Goal: Task Accomplishment & Management: Manage account settings

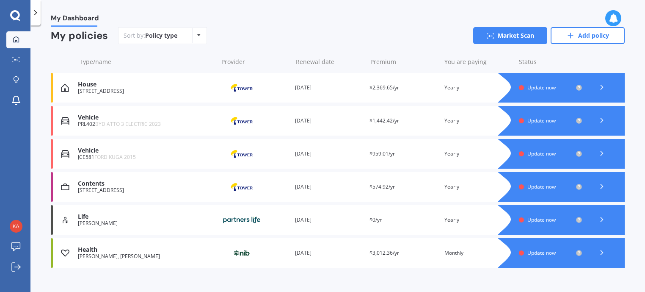
scroll to position [91, 0]
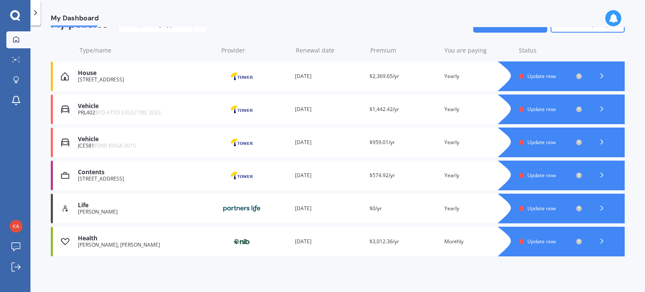
click at [133, 75] on div "House" at bounding box center [146, 72] width 136 height 7
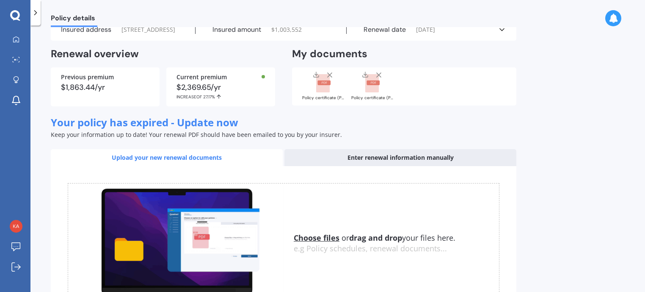
scroll to position [32, 0]
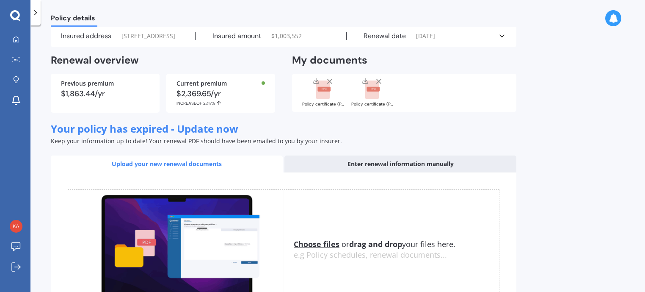
click at [169, 172] on div "Upload your new renewal documents" at bounding box center [167, 163] width 232 height 17
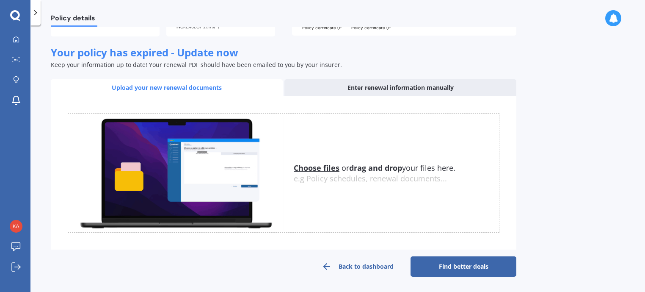
scroll to position [114, 0]
click at [310, 173] on u "Choose files" at bounding box center [317, 168] width 46 height 10
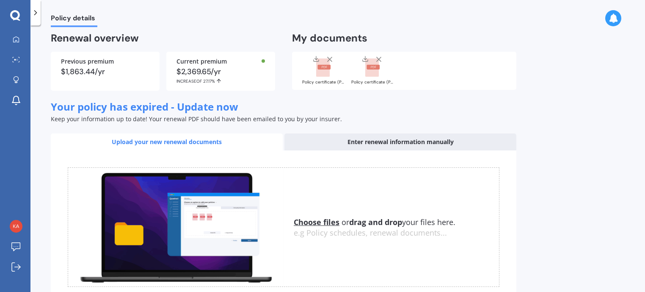
scroll to position [125, 0]
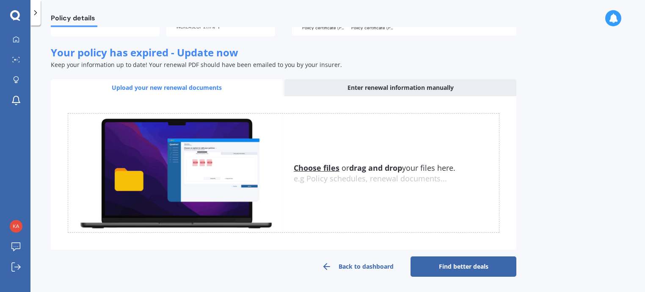
click at [297, 166] on u "Choose files" at bounding box center [317, 168] width 46 height 10
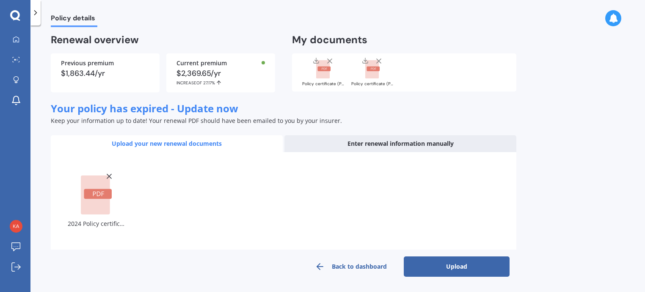
scroll to position [69, 0]
click at [467, 266] on button "Upload" at bounding box center [457, 266] width 106 height 20
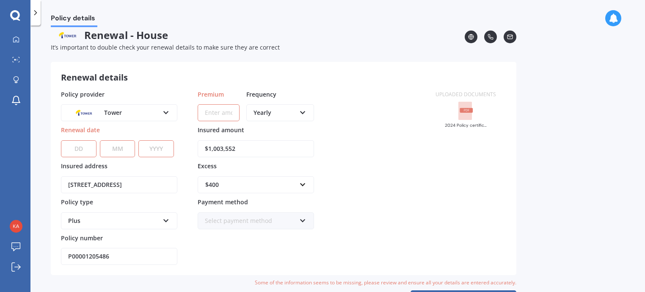
scroll to position [32, 0]
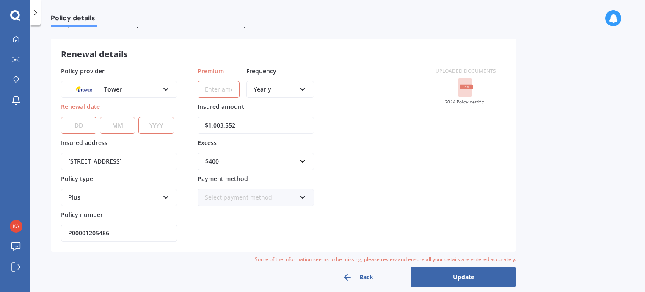
drag, startPoint x: 205, startPoint y: 90, endPoint x: 227, endPoint y: 98, distance: 23.8
click at [205, 90] on input "Premium" at bounding box center [219, 89] width 42 height 17
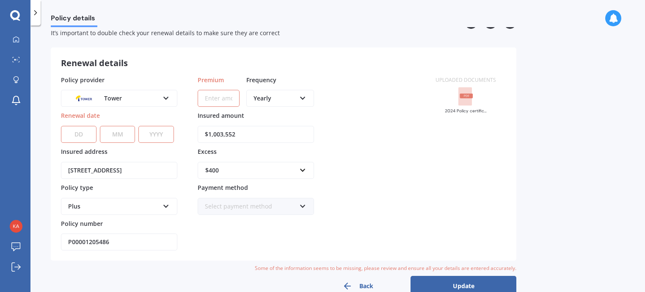
scroll to position [21, 0]
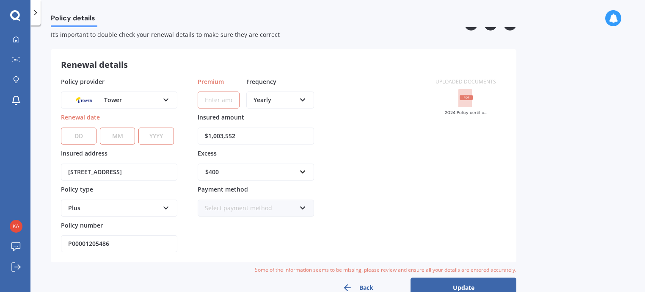
paste input "$2,393.37"
type input "$2,393.37"
drag, startPoint x: 72, startPoint y: 137, endPoint x: 79, endPoint y: 141, distance: 8.1
click at [72, 137] on select "DD 01 02 03 04 05 06 07 08 09 10 11 12 13 14 15 16 17 18 19 20 21 22 23 24 25 2…" at bounding box center [79, 135] width 36 height 17
click at [61, 127] on select "DD 01 02 03 04 05 06 07 08 09 10 11 12 13 14 15 16 17 18 19 20 21 22 23 24 25 2…" at bounding box center [79, 135] width 36 height 17
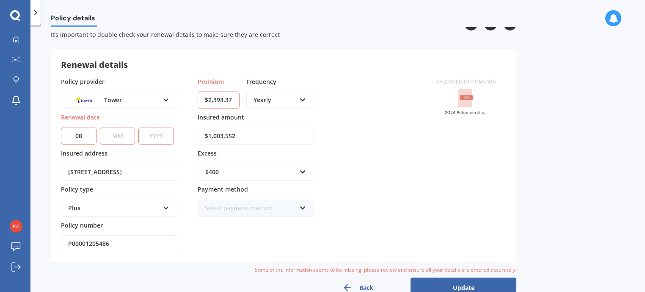
click at [110, 138] on select "MM 01 02 03 04 05 06 07 08 09 10 11 12" at bounding box center [118, 135] width 36 height 17
drag, startPoint x: 88, startPoint y: 133, endPoint x: 86, endPoint y: 137, distance: 4.7
click at [86, 133] on select "DD 01 02 03 04 05 06 07 08 09 10 11 12 13 14 15 16 17 18 19 20 21 22 23 24 25 2…" at bounding box center [79, 135] width 36 height 17
select select "28"
click at [61, 127] on select "DD 01 02 03 04 05 06 07 08 09 10 11 12 13 14 15 16 17 18 19 20 21 22 23 24 25 2…" at bounding box center [79, 135] width 36 height 17
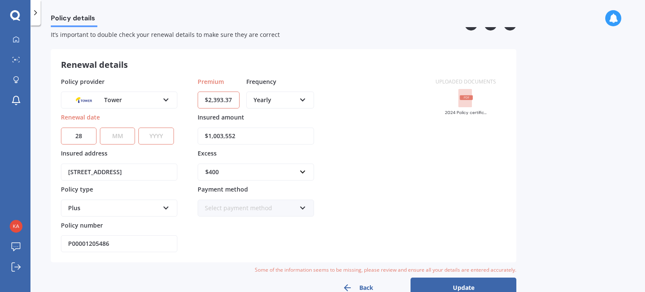
click at [122, 138] on select "MM 01 02 03 04 05 06 07 08 09 10 11 12" at bounding box center [118, 135] width 36 height 17
select select "08"
click at [100, 127] on select "MM 01 02 03 04 05 06 07 08 09 10 11 12" at bounding box center [118, 135] width 36 height 17
click at [165, 136] on select "YYYY 2027 2026 2025 2024 2023 2022 2021 2020 2019 2018 2017 2016 2015 2014 2013…" at bounding box center [156, 135] width 36 height 17
select select "2025"
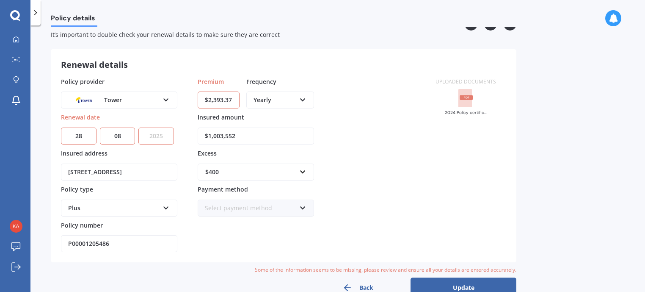
click at [138, 127] on select "YYYY 2027 2026 2025 2024 2023 2022 2021 2020 2019 2018 2017 2016 2015 2014 2013…" at bounding box center [156, 135] width 36 height 17
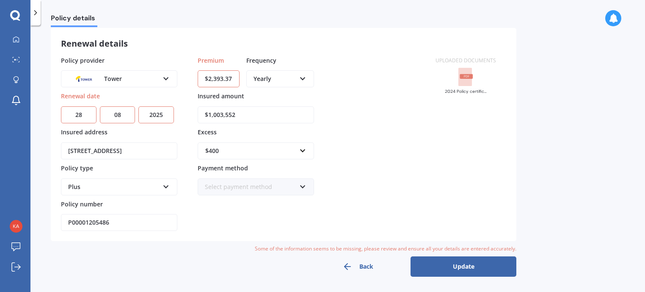
click at [255, 191] on div "Select payment method" at bounding box center [250, 186] width 91 height 9
click at [453, 180] on div "Uploaded documents 2024 Policy certificate (P00001205486) House.pdf" at bounding box center [465, 143] width 81 height 175
drag, startPoint x: 470, startPoint y: 267, endPoint x: 465, endPoint y: 265, distance: 5.9
click at [468, 267] on button "Update" at bounding box center [464, 266] width 106 height 20
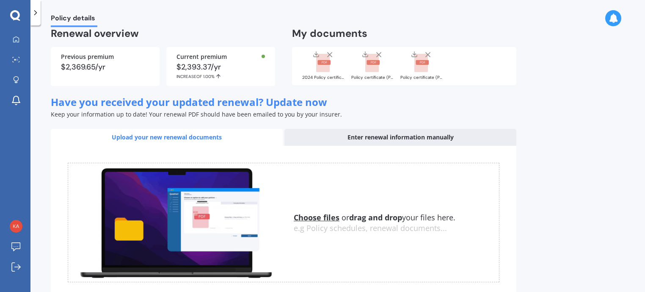
scroll to position [125, 0]
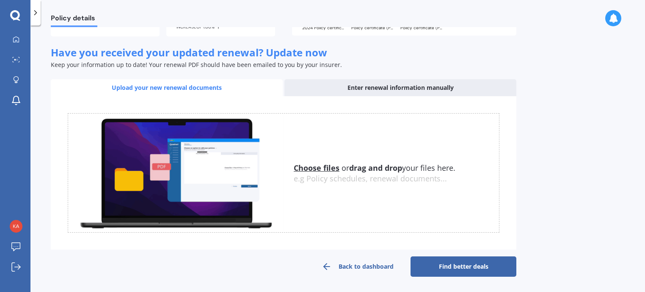
click at [303, 169] on u "Choose files" at bounding box center [317, 168] width 46 height 10
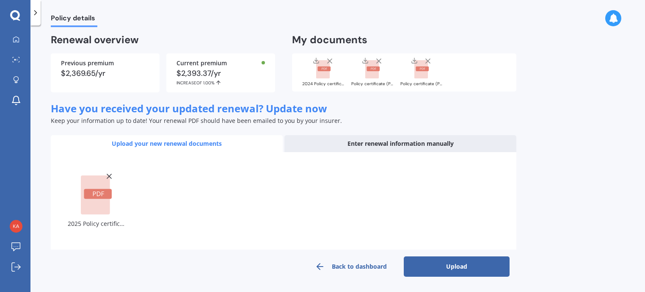
scroll to position [69, 0]
click at [446, 267] on button "Upload" at bounding box center [457, 266] width 106 height 20
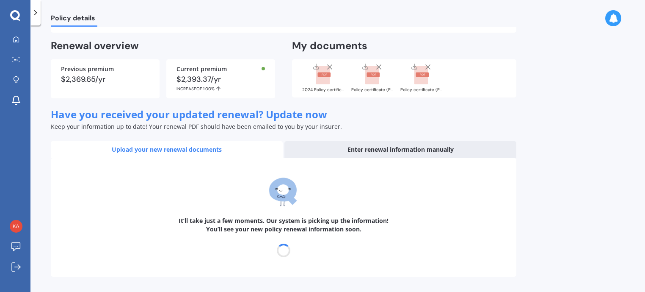
scroll to position [42, 0]
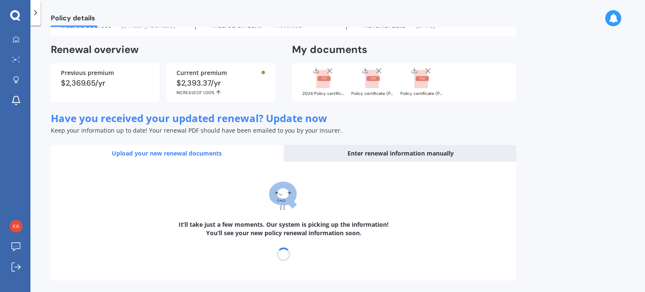
select select "28"
select select "08"
select select "2026"
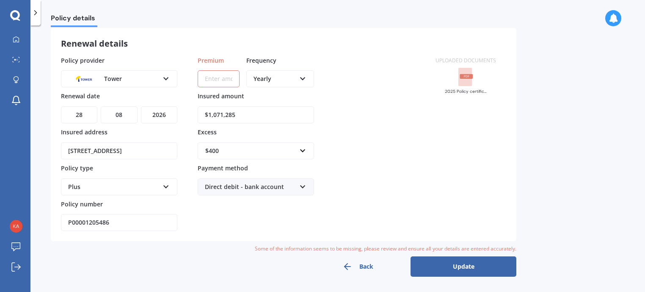
scroll to position [0, 0]
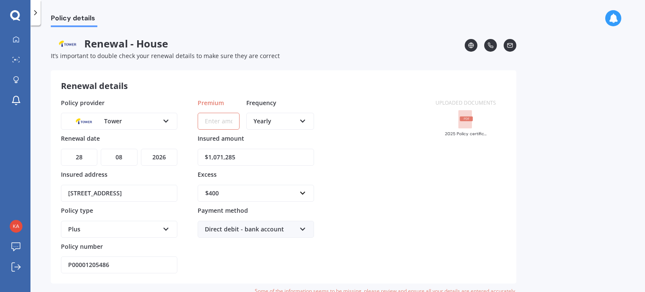
click at [205, 128] on input "Premium" at bounding box center [219, 121] width 42 height 17
click at [227, 121] on input "Premium" at bounding box center [219, 121] width 42 height 17
paste input "$2,293.36"
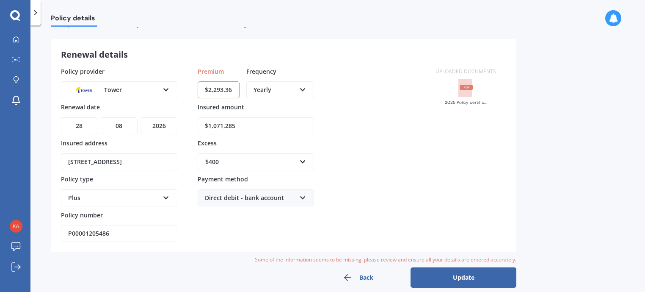
scroll to position [42, 0]
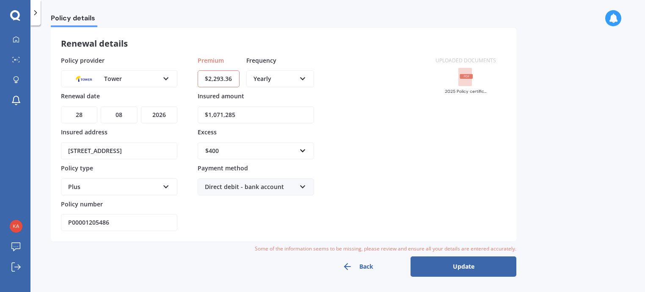
type input "$2,293.36"
click at [270, 189] on div "Direct debit - bank account" at bounding box center [250, 186] width 91 height 9
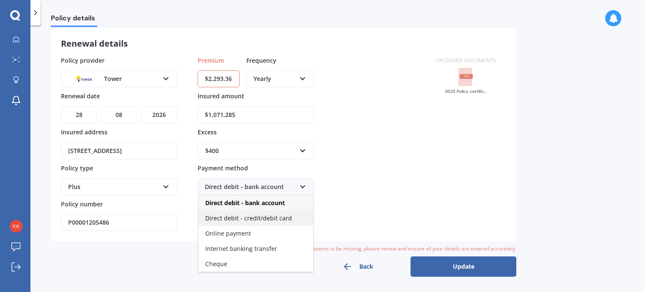
click at [235, 221] on span "Direct debit - credit/debit card" at bounding box center [248, 218] width 87 height 8
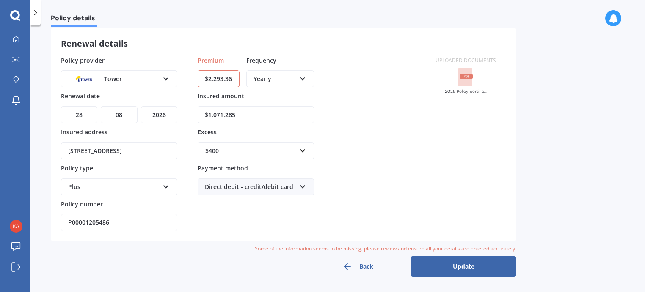
drag, startPoint x: 431, startPoint y: 153, endPoint x: 421, endPoint y: 154, distance: 10.2
click at [423, 154] on div "Policy provider Tower AA AMI AMP ANZ ASB Ando BNZ Co-Operative Bank FMG Initio …" at bounding box center [283, 143] width 445 height 175
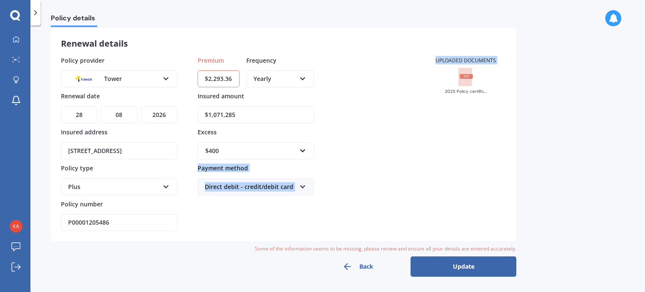
click at [457, 266] on button "Update" at bounding box center [464, 266] width 106 height 20
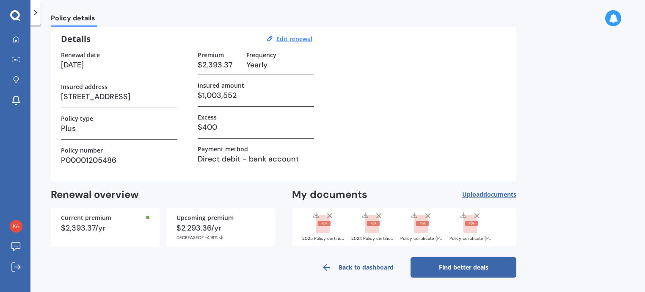
scroll to position [34, 0]
click at [372, 264] on link "Back to dashboard" at bounding box center [358, 266] width 106 height 20
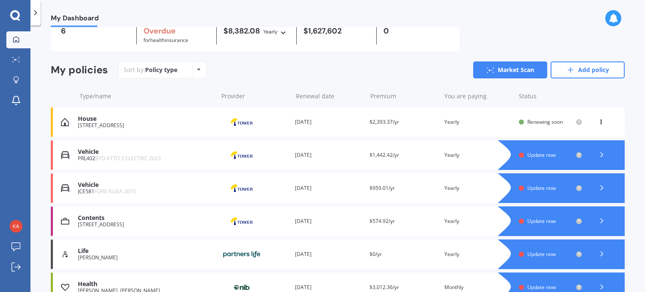
scroll to position [91, 0]
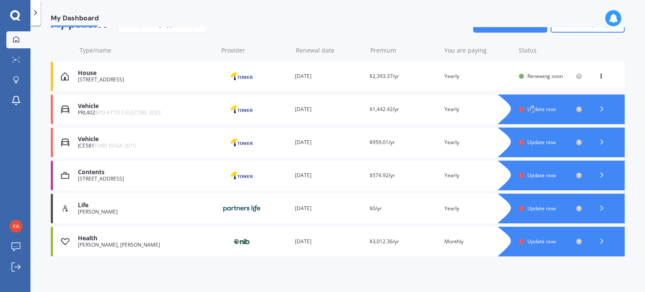
click at [529, 108] on span "Update now" at bounding box center [542, 108] width 28 height 7
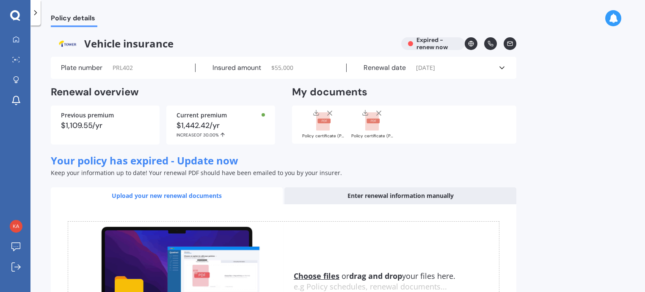
scroll to position [11, 0]
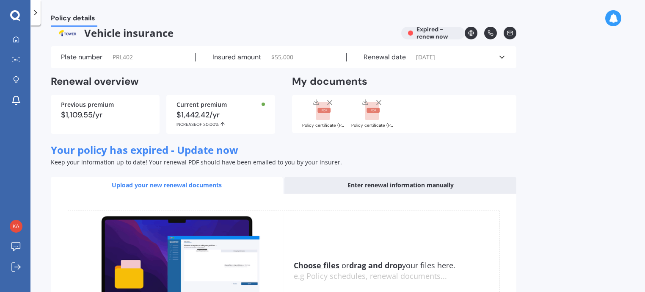
click at [384, 125] on div "Policy certificate (P00004160656)_BYD.pdf" at bounding box center [372, 125] width 42 height 4
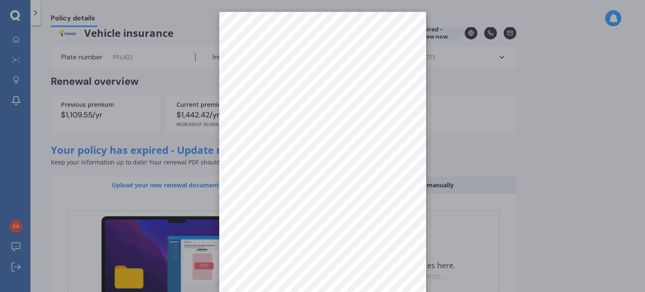
click at [526, 174] on div at bounding box center [322, 146] width 645 height 292
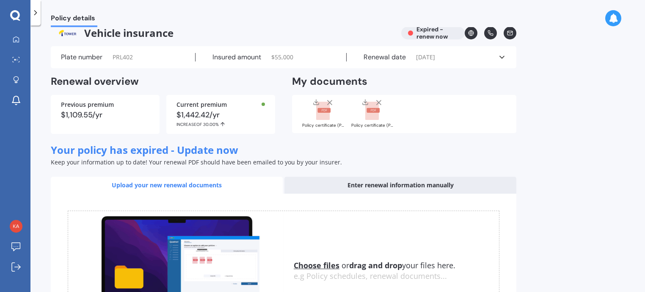
click at [329, 124] on div "Policy certificate (P00004160656).pdf" at bounding box center [323, 125] width 42 height 4
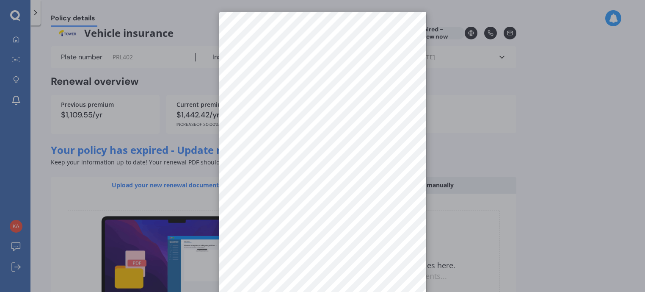
click at [548, 165] on div at bounding box center [322, 146] width 645 height 292
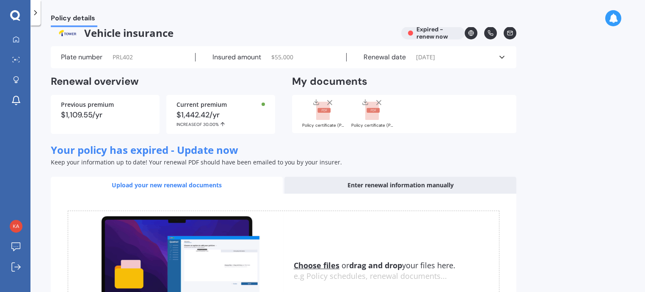
click at [379, 124] on div "Policy certificate (P00004160656)_BYD.pdf" at bounding box center [372, 125] width 42 height 4
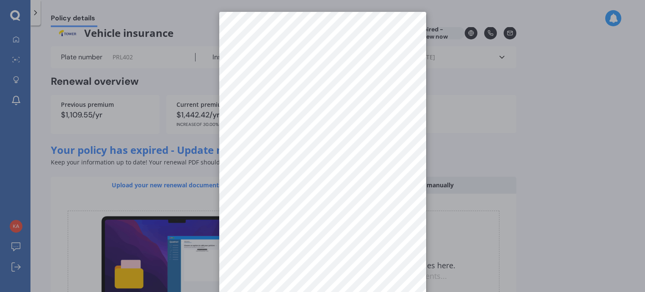
drag, startPoint x: 555, startPoint y: 156, endPoint x: 433, endPoint y: 150, distance: 122.1
click at [554, 156] on div at bounding box center [322, 146] width 645 height 292
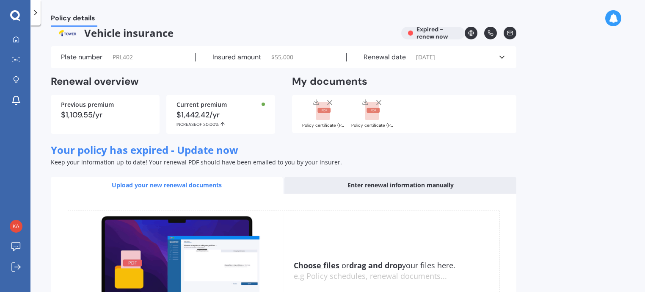
click at [326, 128] on div "Policy certificate (P00004160656).pdf" at bounding box center [323, 113] width 42 height 31
click at [326, 124] on div "Policy certificate (P00004160656).pdf" at bounding box center [323, 125] width 42 height 4
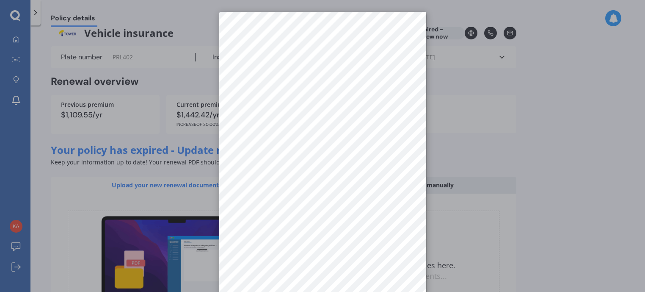
click at [572, 177] on div at bounding box center [322, 146] width 645 height 292
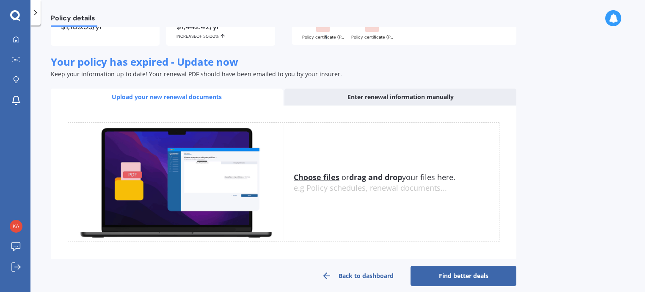
scroll to position [97, 0]
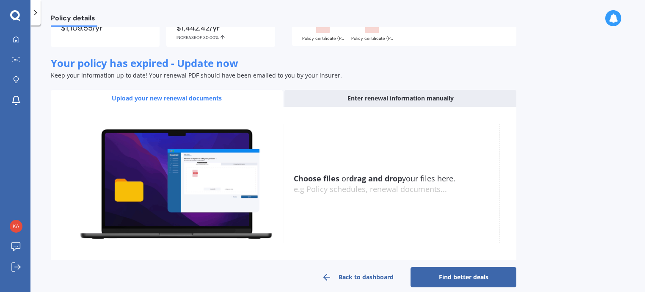
click at [311, 177] on u "Choose files" at bounding box center [317, 178] width 46 height 10
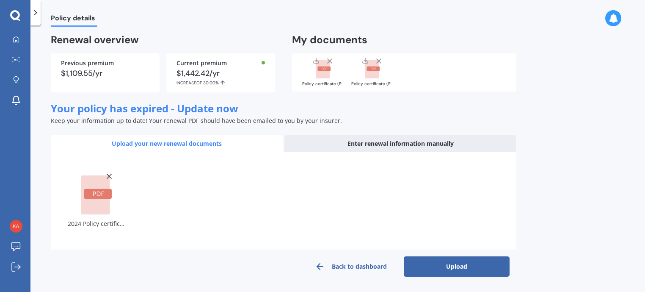
scroll to position [52, 0]
click at [449, 265] on button "Upload" at bounding box center [457, 266] width 106 height 20
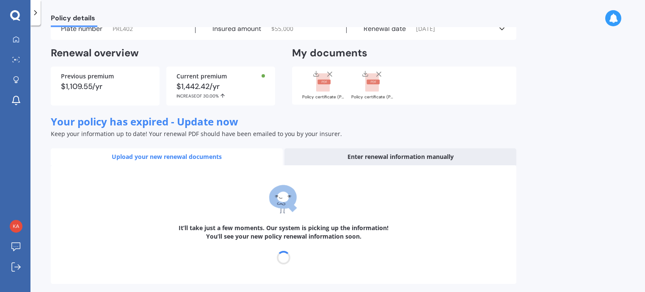
scroll to position [46, 0]
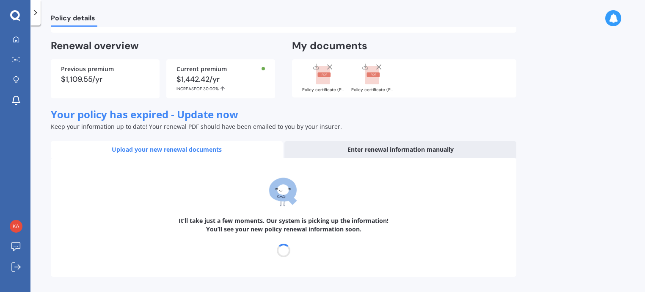
select select "06"
select select "01"
select select "2026"
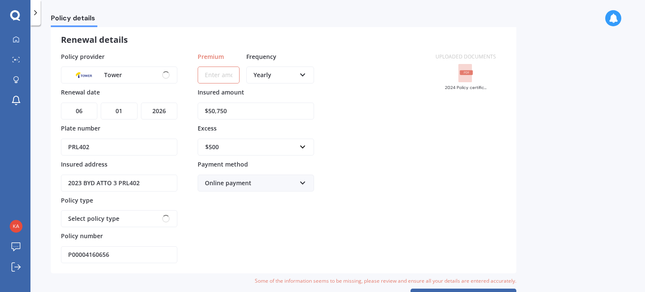
scroll to position [0, 0]
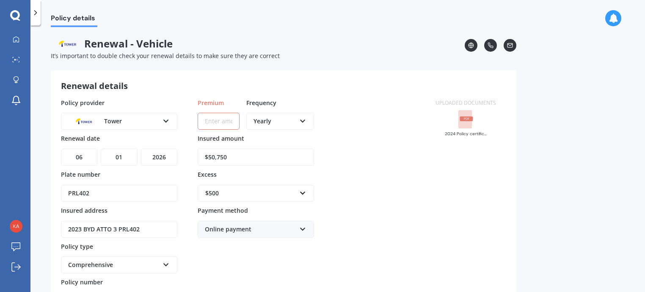
click at [222, 121] on input "Premium" at bounding box center [219, 121] width 42 height 17
paste input "$1,724.47"
type input "$1,724.47"
click at [258, 229] on div "Online payment" at bounding box center [250, 228] width 91 height 9
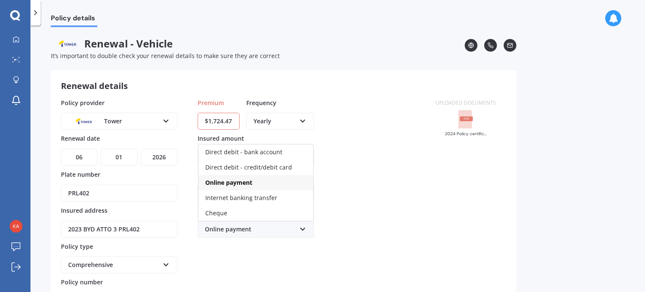
click at [214, 182] on span "Online payment" at bounding box center [228, 182] width 47 height 8
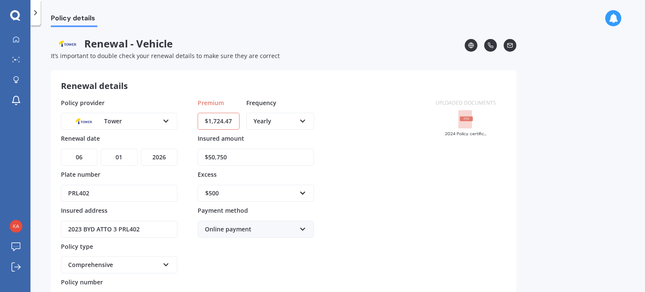
click at [399, 202] on div "Policy provider Tower AA AMI AMP ANZ ASB Aioi Nissay Dowa Ando Assurant Autosur…" at bounding box center [243, 203] width 365 height 211
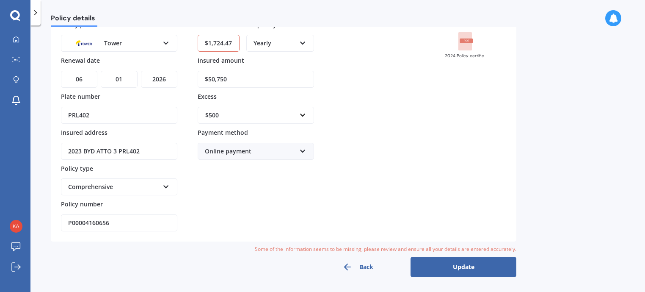
scroll to position [78, 0]
click at [461, 266] on button "Update" at bounding box center [464, 266] width 106 height 20
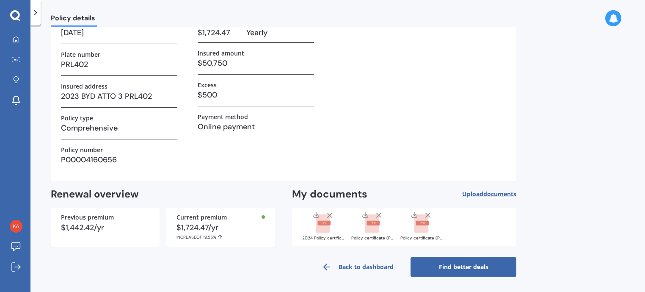
scroll to position [66, 0]
click at [361, 268] on link "Back to dashboard" at bounding box center [358, 266] width 106 height 20
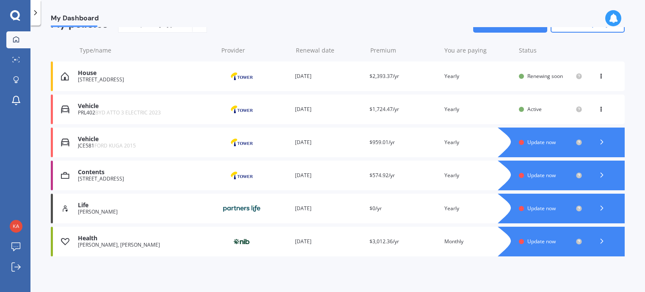
click at [528, 138] on span "Update now" at bounding box center [542, 141] width 28 height 7
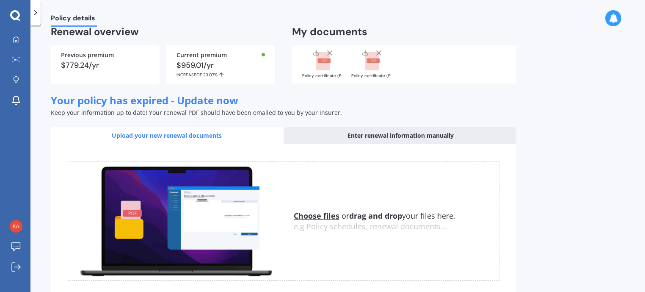
scroll to position [108, 0]
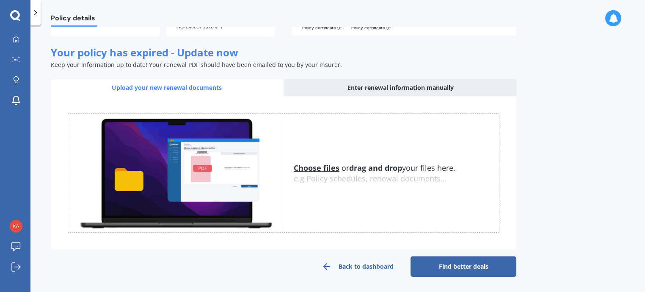
click at [308, 168] on u "Choose files" at bounding box center [317, 168] width 46 height 10
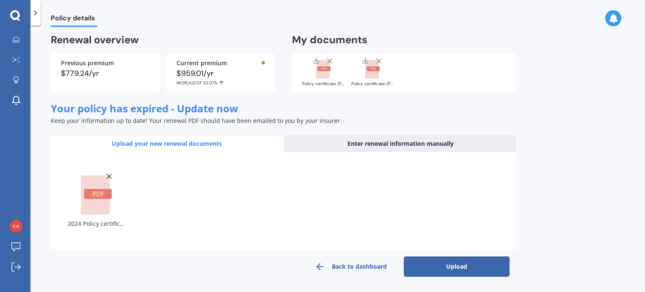
scroll to position [52, 0]
click at [449, 266] on button "Upload" at bounding box center [457, 266] width 106 height 20
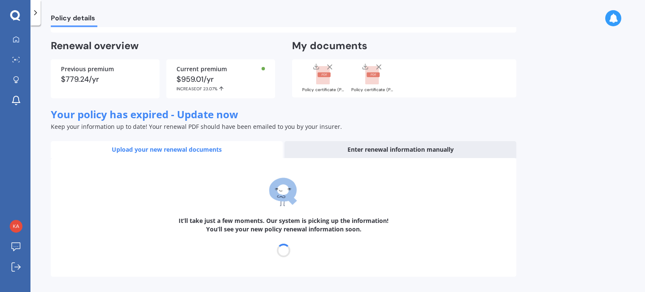
scroll to position [46, 0]
select select "20"
select select "08"
select select "2026"
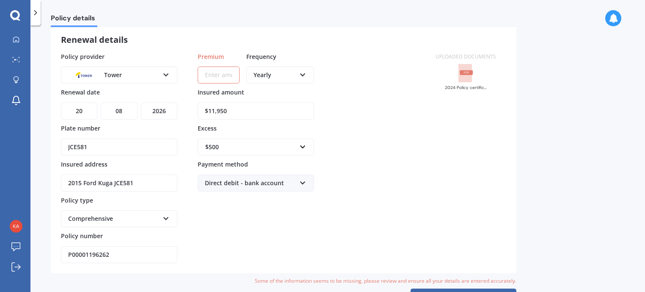
scroll to position [0, 0]
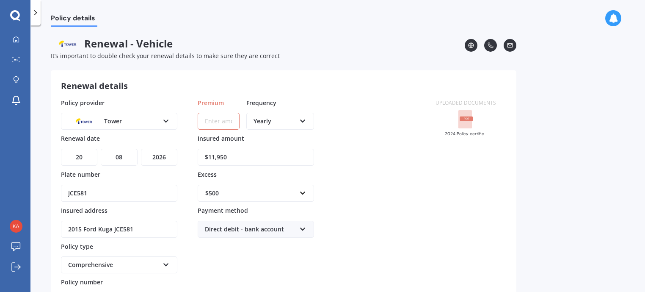
click at [227, 121] on input "Premium" at bounding box center [219, 121] width 42 height 17
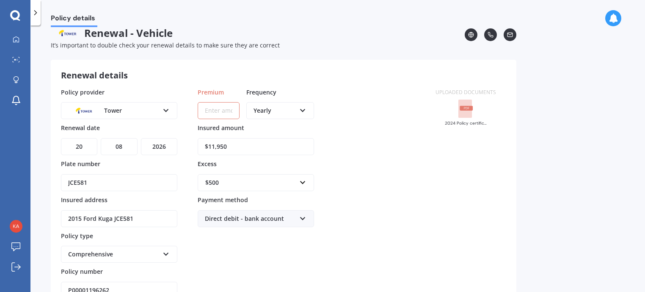
drag, startPoint x: 225, startPoint y: 121, endPoint x: 382, endPoint y: 199, distance: 175.5
click at [382, 199] on div "Policy provider Tower AA AMI AMP ANZ ASB Aioi Nissay Dowa Ando Assurant Autosur…" at bounding box center [243, 193] width 365 height 211
paste input "$940.84"
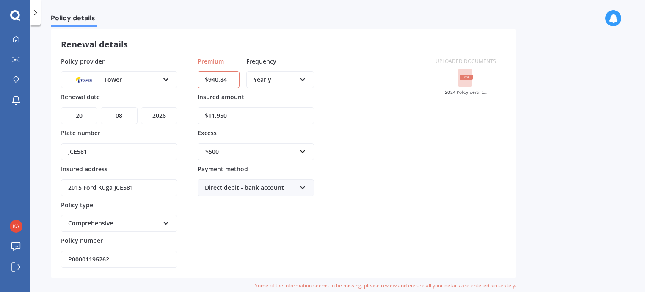
scroll to position [42, 0]
click at [228, 81] on input "$940.84" at bounding box center [219, 78] width 42 height 17
drag, startPoint x: 231, startPoint y: 80, endPoint x: 202, endPoint y: 80, distance: 28.4
click at [202, 80] on input "$940.84" at bounding box center [219, 78] width 42 height 17
paste input "30.27"
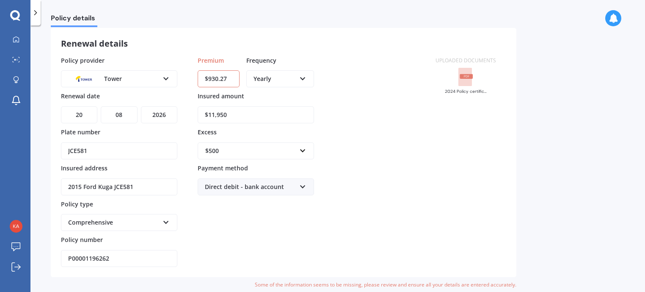
type input "$930.27"
click at [250, 187] on div "Direct debit - bank account" at bounding box center [250, 186] width 91 height 9
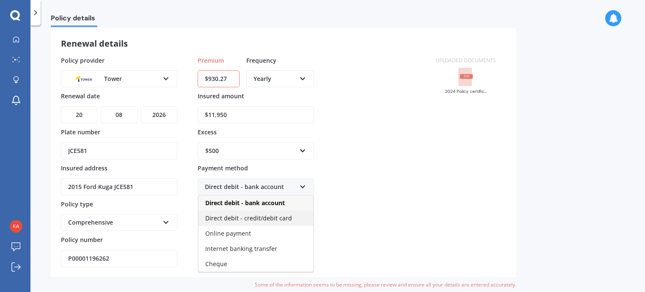
click at [240, 221] on span "Direct debit - credit/debit card" at bounding box center [248, 218] width 87 height 8
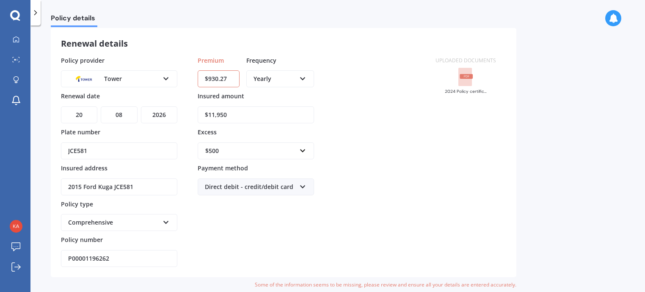
click at [417, 188] on div "Policy provider Tower AA AMI AMP ANZ ASB Aioi Nissay Dowa Ando Assurant Autosur…" at bounding box center [243, 161] width 365 height 211
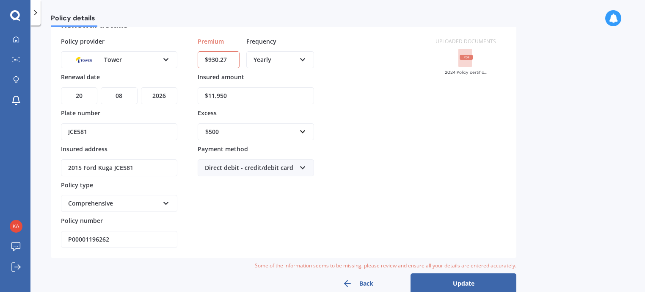
scroll to position [78, 0]
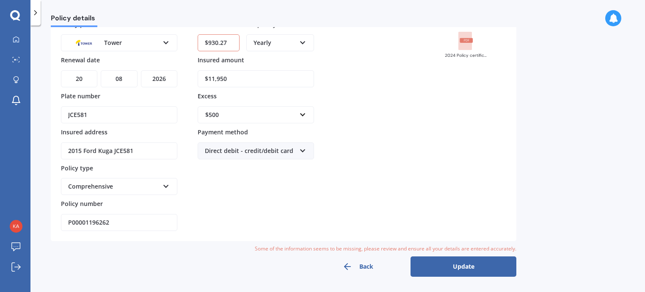
click at [461, 269] on button "Update" at bounding box center [464, 266] width 106 height 20
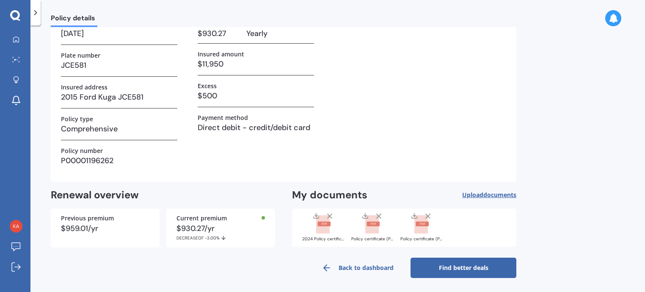
scroll to position [66, 0]
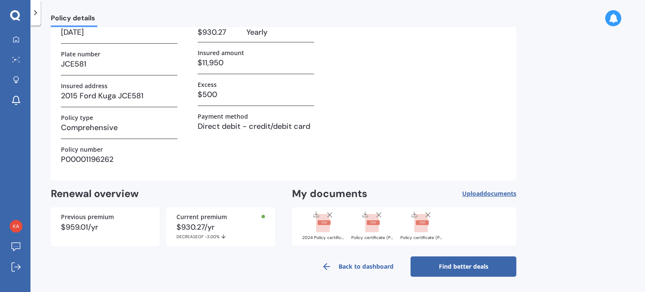
click at [359, 267] on link "Back to dashboard" at bounding box center [358, 266] width 106 height 20
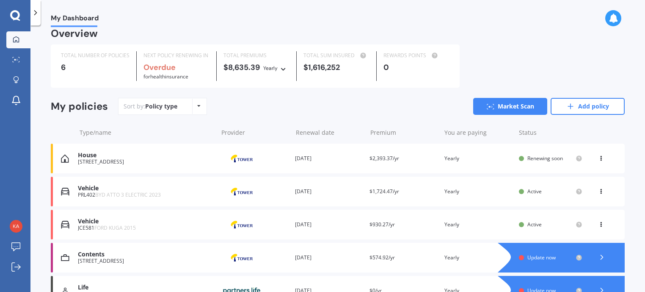
scroll to position [11, 0]
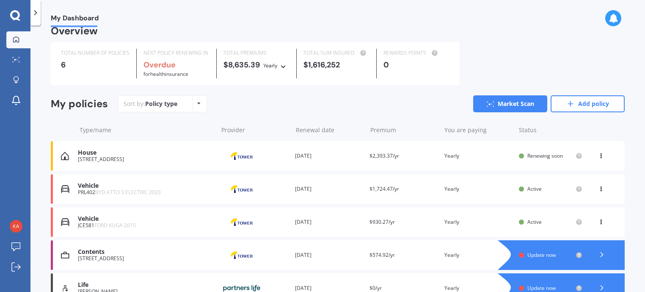
click at [599, 220] on icon at bounding box center [601, 220] width 6 height 5
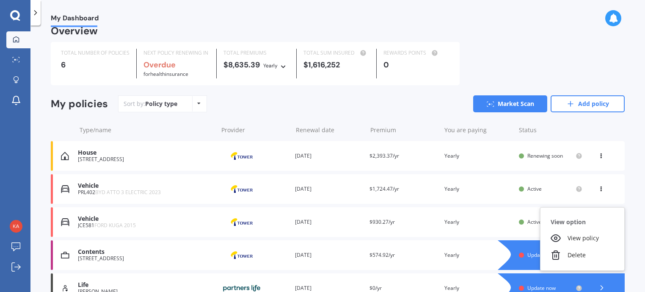
click at [528, 223] on span "Active" at bounding box center [535, 221] width 14 height 7
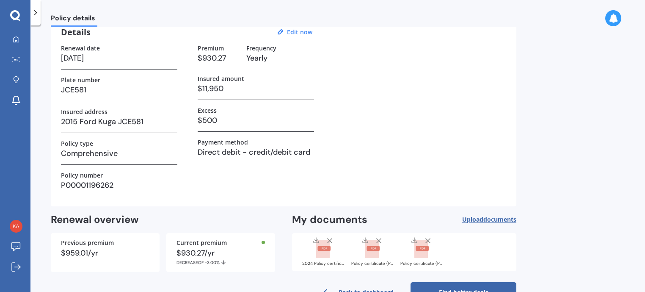
scroll to position [66, 0]
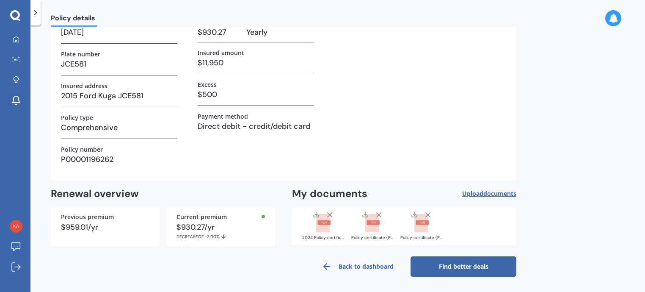
click at [493, 191] on span "documents" at bounding box center [499, 193] width 33 height 8
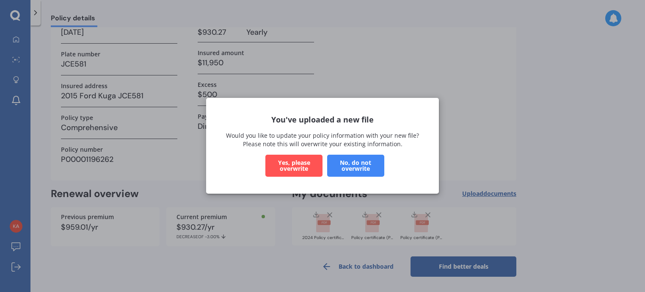
click at [290, 164] on button "Yes, please overwrite" at bounding box center [293, 166] width 57 height 22
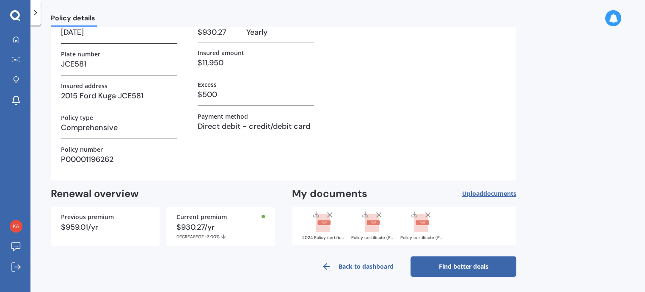
click at [331, 215] on icon at bounding box center [330, 214] width 8 height 8
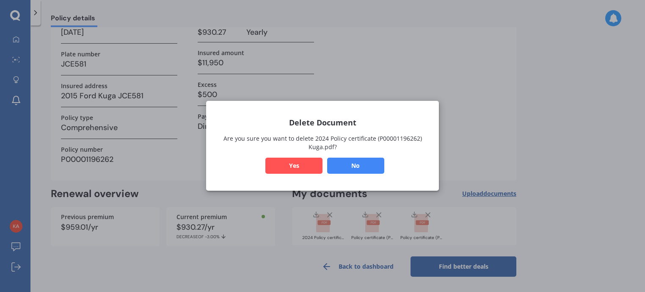
click at [468, 83] on div "Delete Document Are you sure you want to delete 2024 Policy certificate (P00001…" at bounding box center [322, 146] width 645 height 292
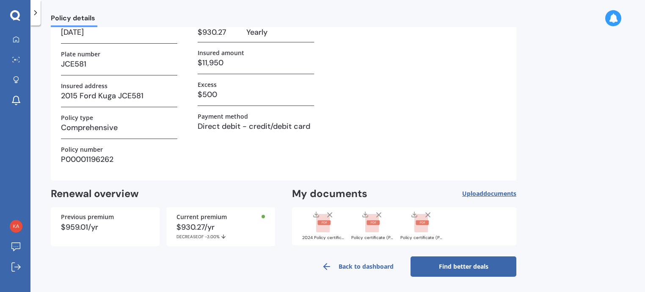
click at [332, 215] on icon at bounding box center [330, 214] width 8 height 8
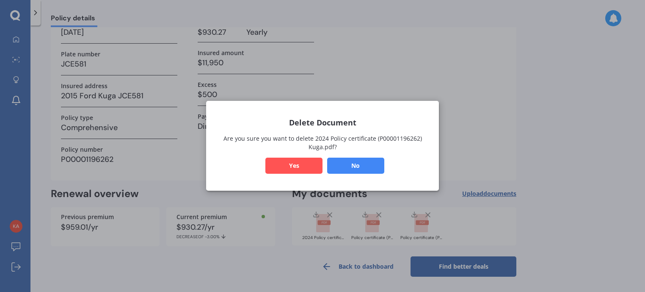
click at [298, 174] on button "Yes" at bounding box center [293, 166] width 57 height 16
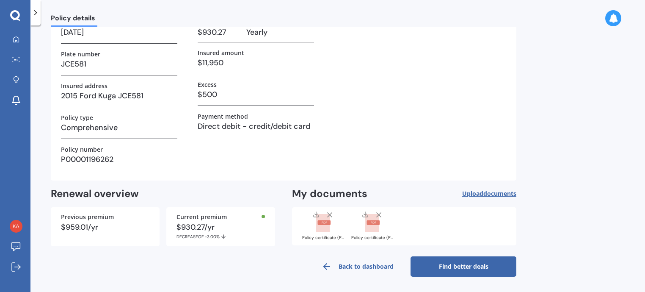
click at [480, 190] on span "Upload documents" at bounding box center [489, 193] width 54 height 7
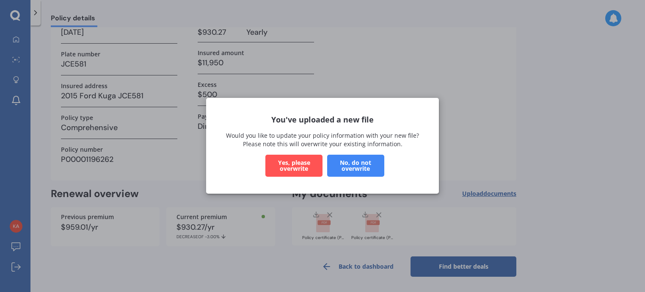
click at [286, 166] on button "Yes, please overwrite" at bounding box center [293, 166] width 57 height 22
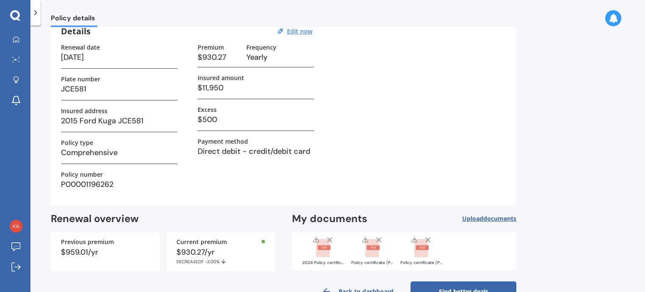
scroll to position [0, 0]
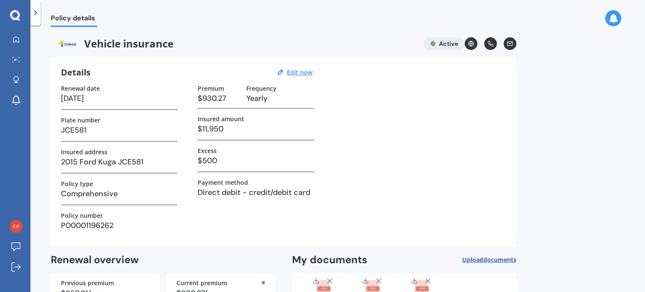
click at [106, 102] on h3 "[DATE]" at bounding box center [119, 98] width 116 height 13
click at [102, 100] on h3 "[DATE]" at bounding box center [119, 98] width 116 height 13
click at [96, 97] on h3 "[DATE]" at bounding box center [119, 98] width 116 height 13
click at [301, 68] on div "Details Edit now" at bounding box center [188, 72] width 254 height 11
click at [297, 75] on u "Edit now" at bounding box center [299, 72] width 25 height 8
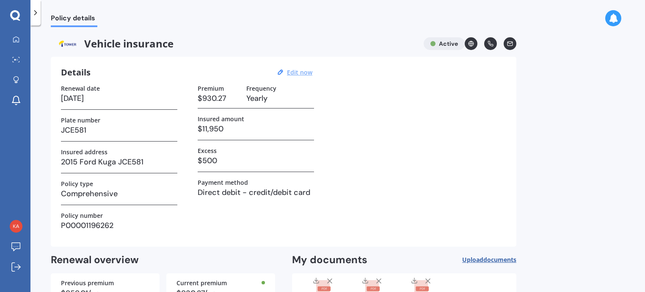
select select "20"
select select "08"
select select "2026"
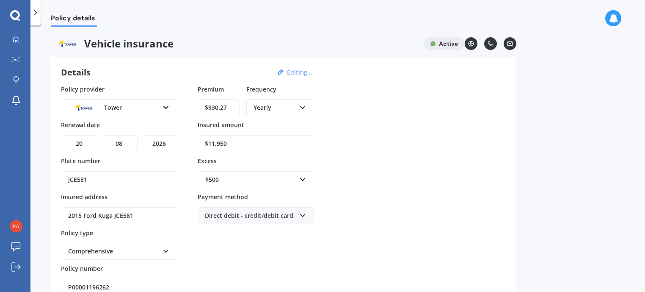
click at [214, 110] on input "$930.27" at bounding box center [219, 107] width 42 height 17
click at [221, 111] on input "$930.27" at bounding box center [219, 107] width 42 height 17
drag, startPoint x: 236, startPoint y: 108, endPoint x: 162, endPoint y: 108, distance: 74.1
click at [162, 108] on div "Policy provider Tower AA AMI AMP ANZ ASB Aioi Nissay Dowa Ando Assurant Autosur…" at bounding box center [283, 190] width 445 height 211
paste input "40.84"
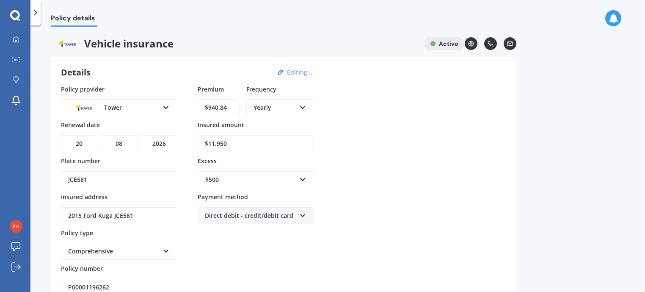
type input "$940.84"
drag, startPoint x: 246, startPoint y: 149, endPoint x: 240, endPoint y: 145, distance: 7.8
click at [246, 149] on input "$11,950" at bounding box center [256, 143] width 116 height 17
drag, startPoint x: 241, startPoint y: 144, endPoint x: 131, endPoint y: 145, distance: 110.1
click at [131, 145] on div "Policy provider Tower AA AMI AMP ANZ ASB Aioi Nissay Dowa Ando Assurant Autosur…" at bounding box center [283, 190] width 445 height 211
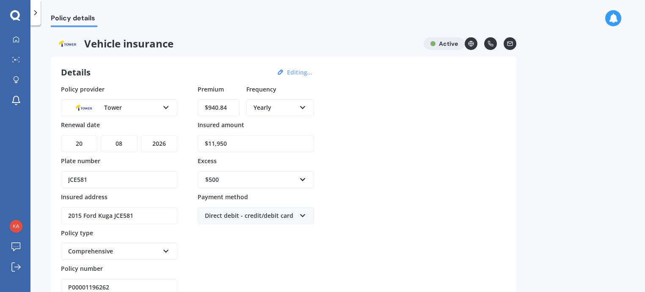
paste input "4,90"
type input "$14,900"
drag, startPoint x: 164, startPoint y: 141, endPoint x: 171, endPoint y: 148, distance: 9.3
click at [164, 141] on select "YYYY 2027 2026 2025 2024 2023 2022 2021 2020 2019 2018 2017 2016 2015 2014 2013…" at bounding box center [159, 143] width 36 height 17
select select "2025"
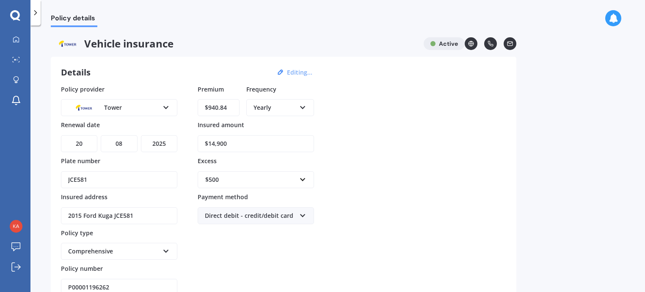
click at [141, 135] on select "YYYY 2027 2026 2025 2024 2023 2022 2021 2020 2019 2018 2017 2016 2015 2014 2013…" at bounding box center [159, 143] width 36 height 17
click at [395, 143] on div "Policy provider Tower AA AMI AMP ANZ ASB Aioi Nissay Dowa Ando Assurant Autosur…" at bounding box center [283, 190] width 445 height 211
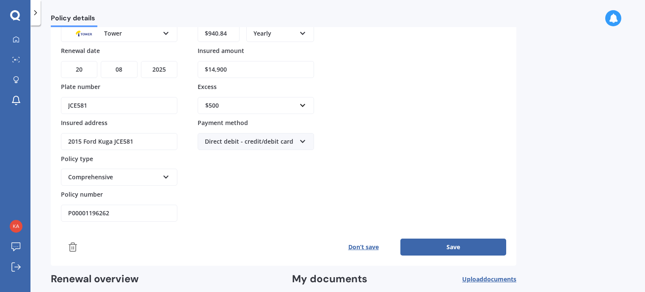
scroll to position [106, 0]
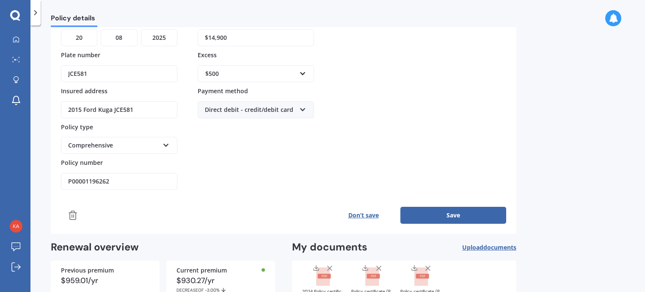
click at [456, 210] on button "Save" at bounding box center [454, 215] width 106 height 17
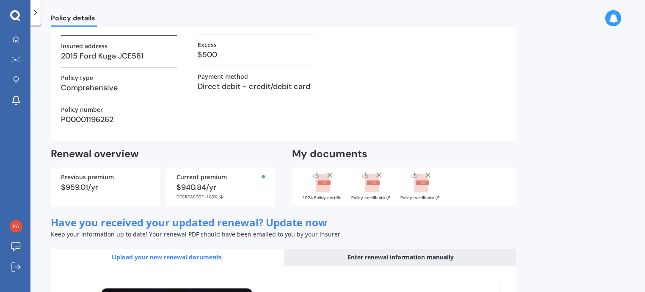
click at [320, 182] on rect at bounding box center [324, 182] width 13 height 5
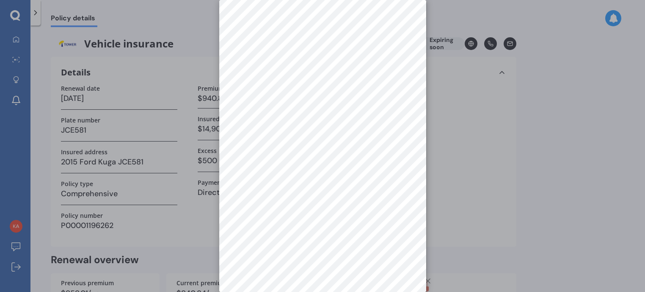
scroll to position [0, 0]
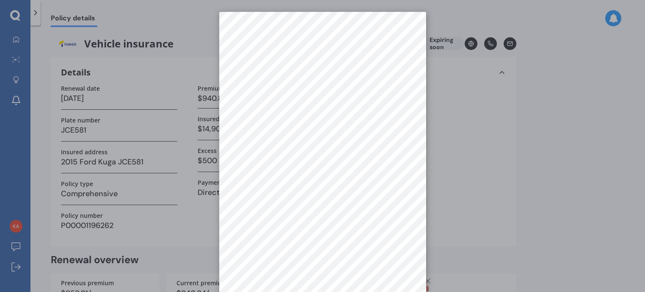
click at [573, 185] on div at bounding box center [322, 146] width 645 height 292
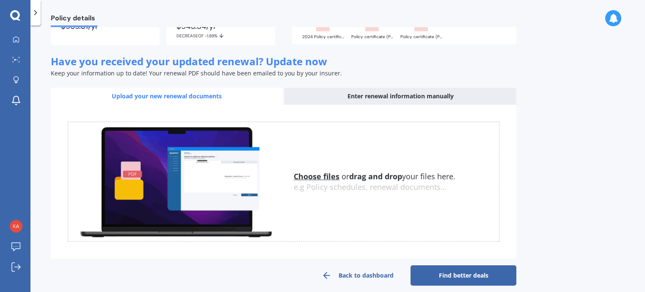
scroll to position [276, 0]
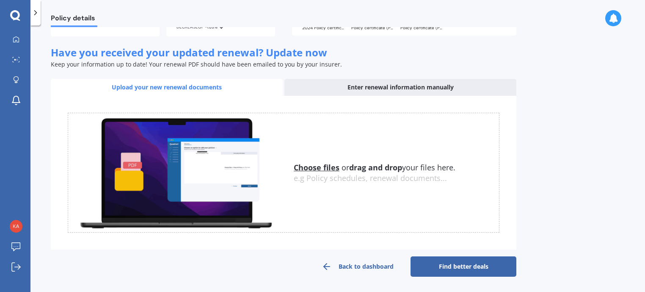
click at [317, 164] on u "Choose files" at bounding box center [317, 167] width 46 height 10
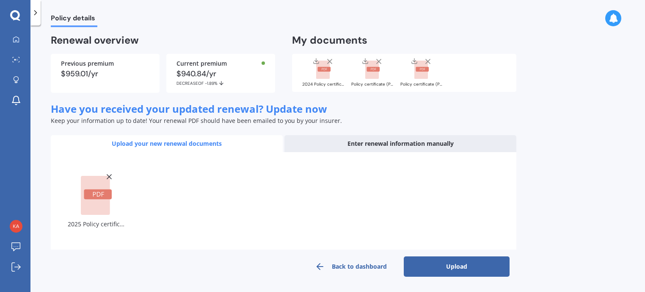
scroll to position [219, 0]
click at [448, 262] on button "Upload" at bounding box center [457, 266] width 106 height 20
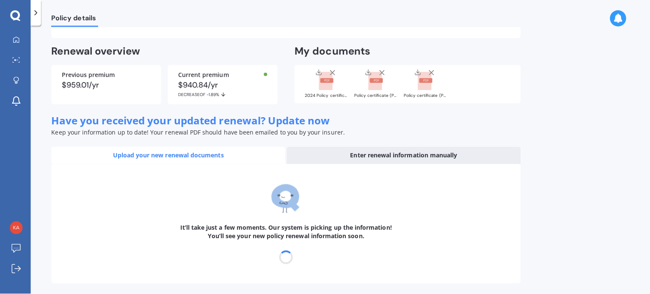
scroll to position [208, 0]
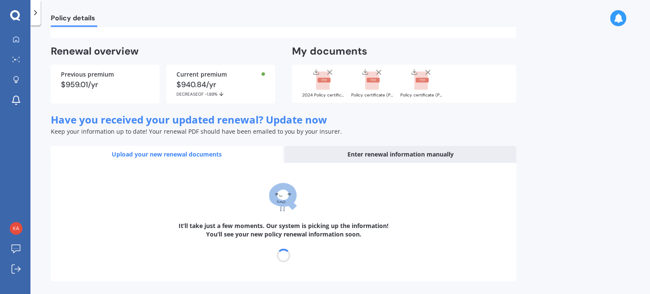
select select "20"
select select "08"
select select "2026"
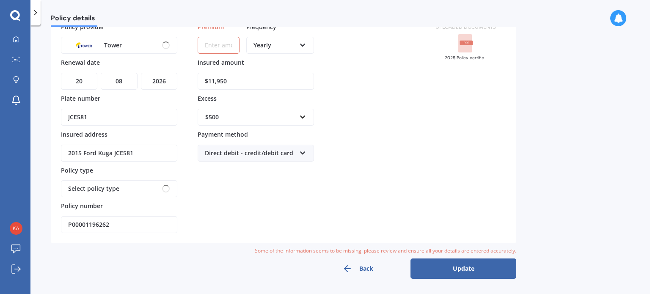
scroll to position [0, 0]
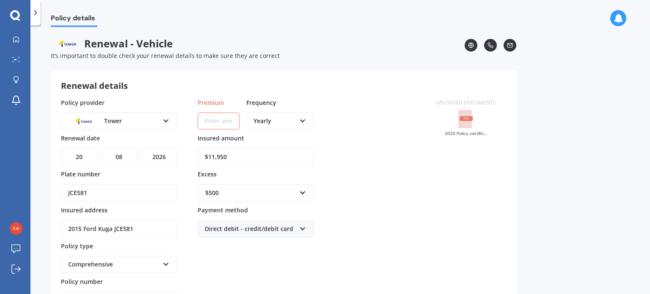
click at [213, 122] on input "Premium" at bounding box center [219, 121] width 42 height 17
click at [216, 124] on input "Premium" at bounding box center [219, 121] width 42 height 17
paste input "$930.27"
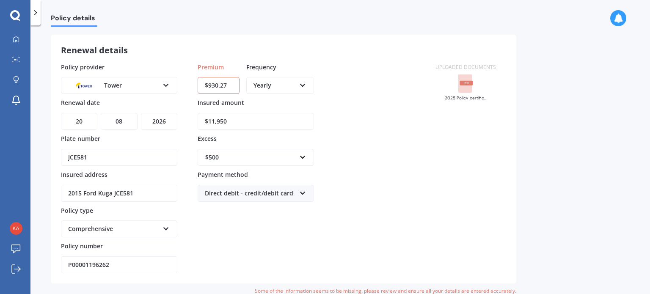
scroll to position [74, 0]
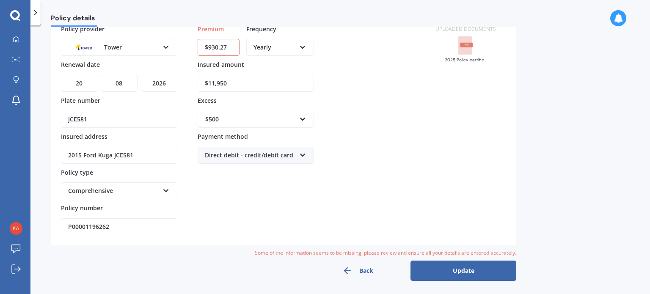
type input "$930.27"
click at [461, 274] on button "Update" at bounding box center [464, 271] width 106 height 20
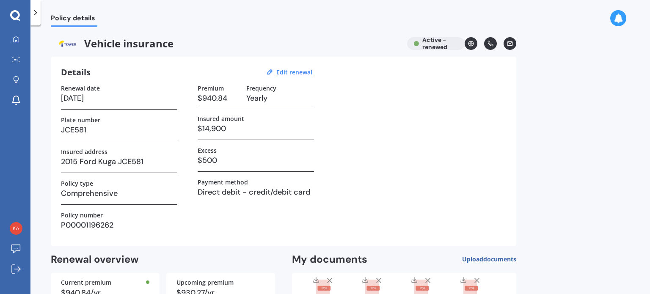
scroll to position [63, 0]
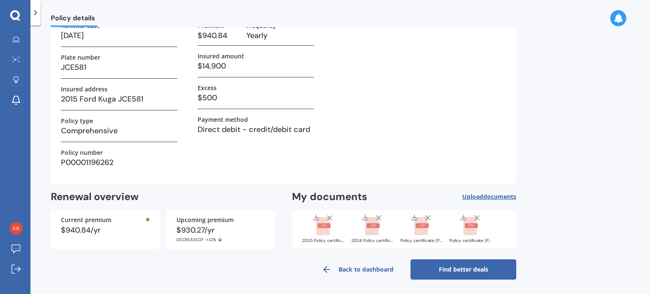
click at [349, 271] on link "Back to dashboard" at bounding box center [358, 270] width 106 height 20
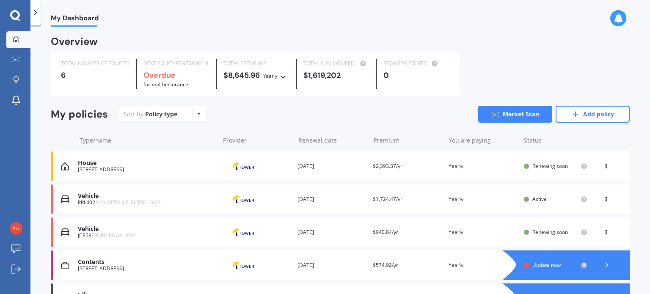
scroll to position [88, 0]
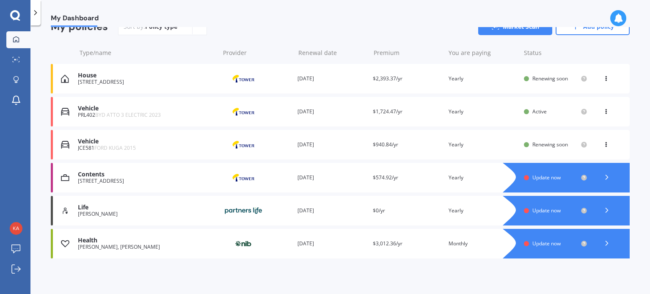
click at [533, 177] on span "Update now" at bounding box center [547, 177] width 28 height 7
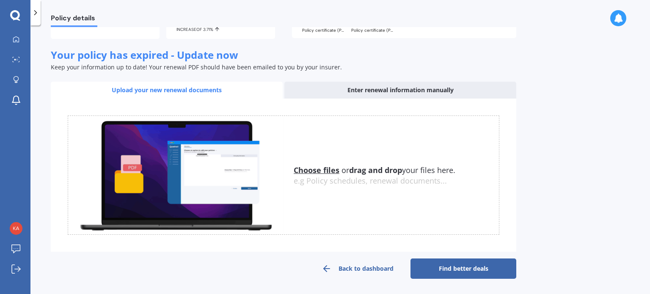
scroll to position [116, 0]
click at [304, 169] on div "Choose files or drag and drop your files here. Choose files or photos e.g Polic…" at bounding box center [284, 176] width 432 height 120
click at [305, 175] on u "Choose files" at bounding box center [317, 170] width 46 height 10
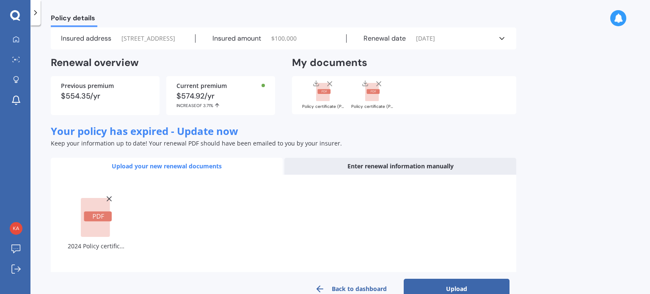
scroll to position [56, 0]
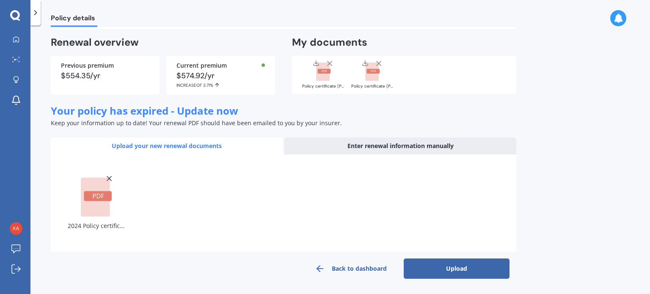
click at [453, 276] on button "Upload" at bounding box center [457, 269] width 106 height 20
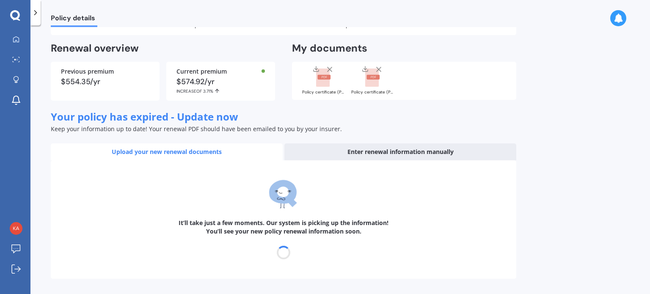
select select "28"
select select "08"
select select "2025"
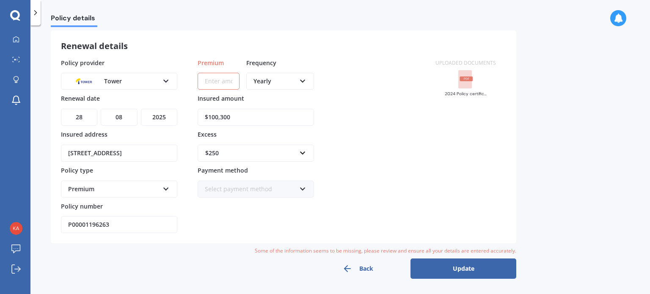
scroll to position [0, 0]
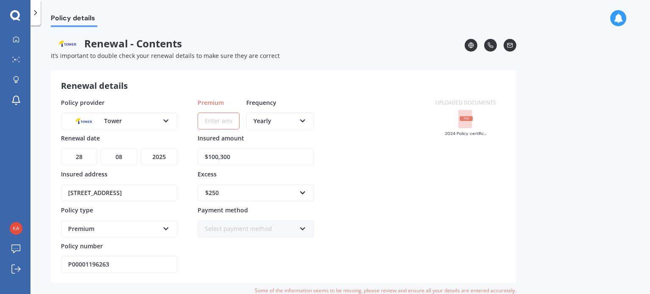
click at [221, 121] on input "Premium" at bounding box center [219, 121] width 42 height 17
paste input "$647.77"
type input "$647.77"
click at [414, 219] on div "Policy provider Tower AA AMI AMP ANZ ASB Ando BNZ Co-Operative Bank FMG Initio …" at bounding box center [243, 185] width 365 height 175
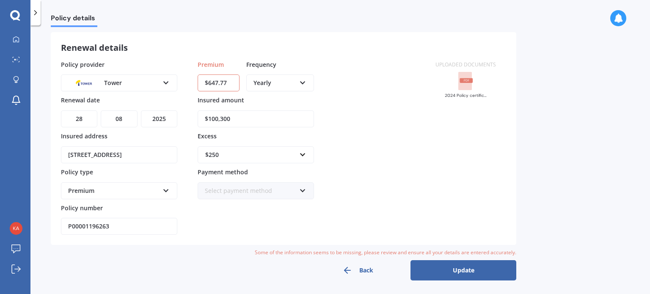
click at [228, 190] on div "Select payment method" at bounding box center [250, 190] width 91 height 9
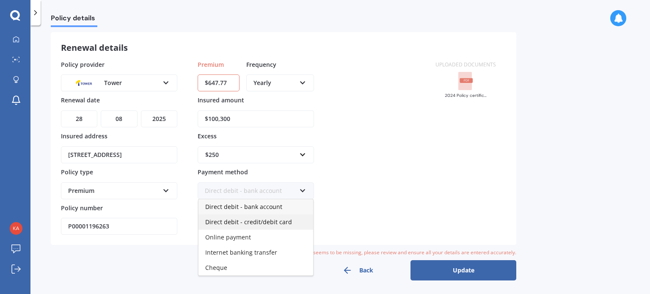
click at [249, 222] on span "Direct debit - credit/debit card" at bounding box center [248, 222] width 87 height 8
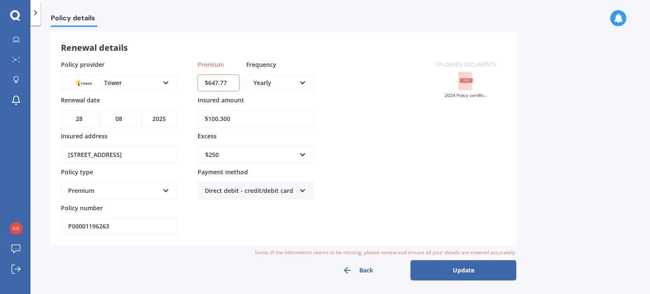
click at [464, 271] on button "Update" at bounding box center [464, 270] width 106 height 20
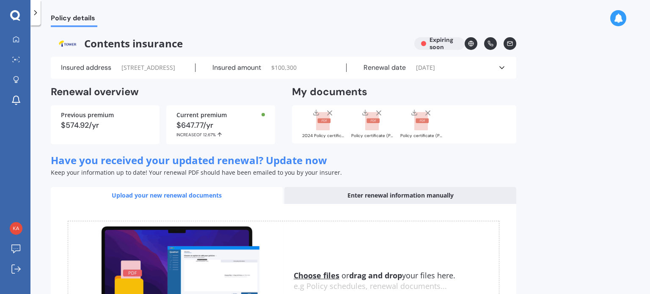
scroll to position [122, 0]
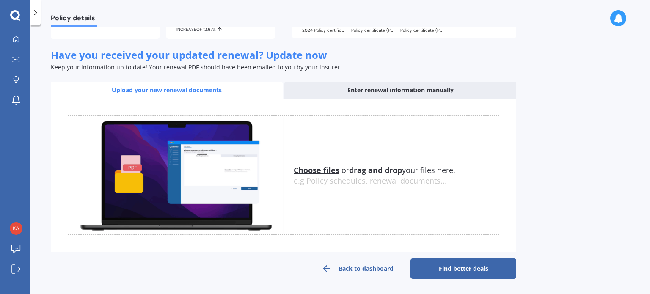
click at [315, 175] on div "Choose files or drag and drop your files here. Choose files or photos e.g Polic…" at bounding box center [396, 175] width 205 height 21
click at [311, 172] on u "Choose files" at bounding box center [317, 170] width 46 height 10
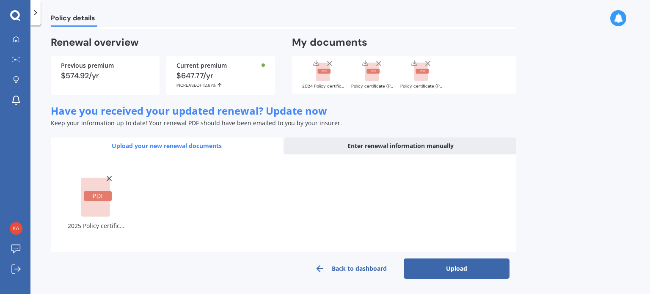
click at [446, 271] on button "Upload" at bounding box center [457, 269] width 106 height 20
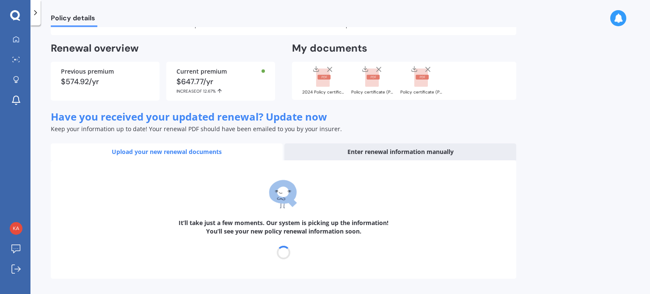
scroll to position [60, 0]
select select "28"
select select "08"
select select "2026"
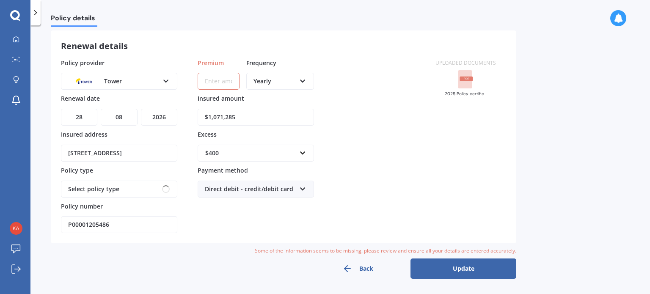
scroll to position [0, 0]
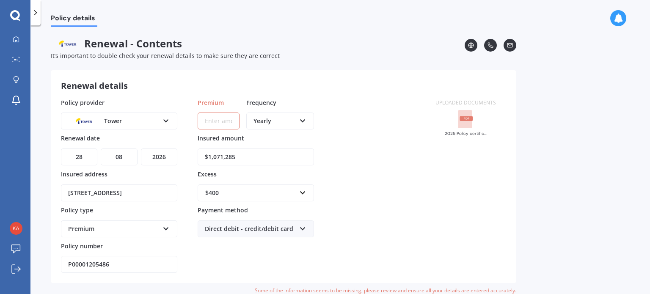
click at [232, 123] on input "Premium" at bounding box center [219, 121] width 42 height 17
paste input "$691.76"
type input "$691.76"
click at [398, 189] on div "Policy provider Tower AA AMI AMP ANZ ASB Ando BNZ Co-Operative Bank FMG Initio …" at bounding box center [243, 185] width 365 height 175
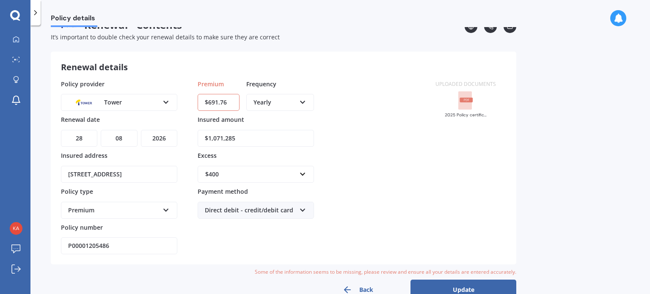
scroll to position [38, 0]
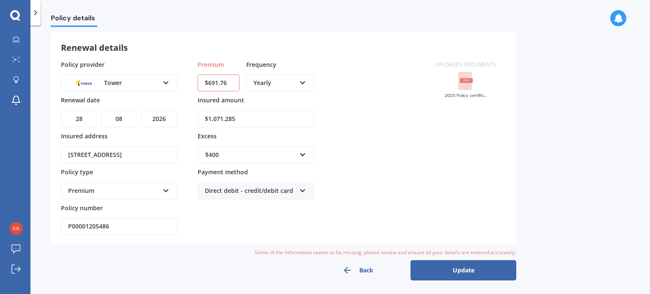
click at [455, 269] on button "Update" at bounding box center [464, 270] width 106 height 20
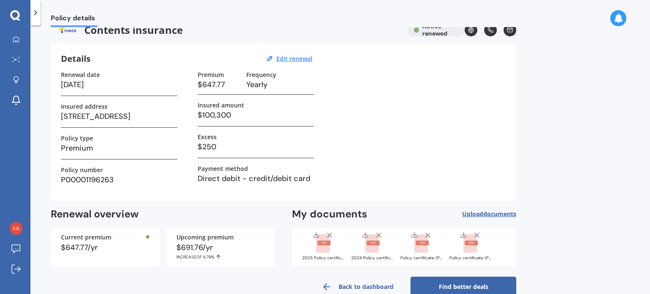
scroll to position [31, 0]
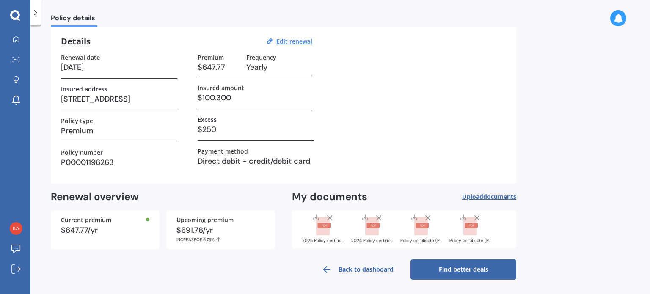
click at [358, 270] on link "Back to dashboard" at bounding box center [358, 270] width 106 height 20
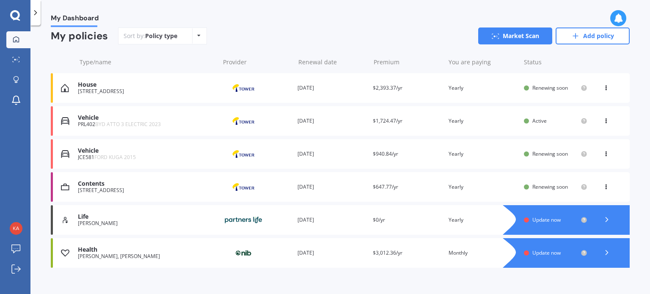
scroll to position [88, 0]
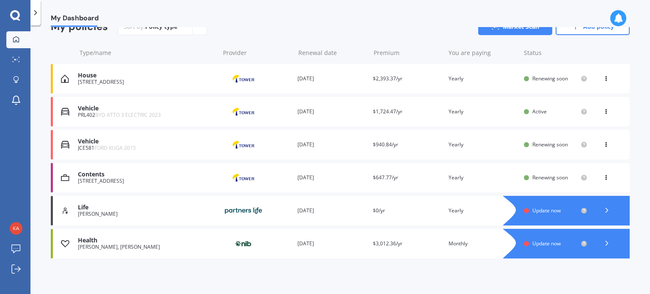
click at [536, 243] on span "Update now" at bounding box center [547, 243] width 28 height 7
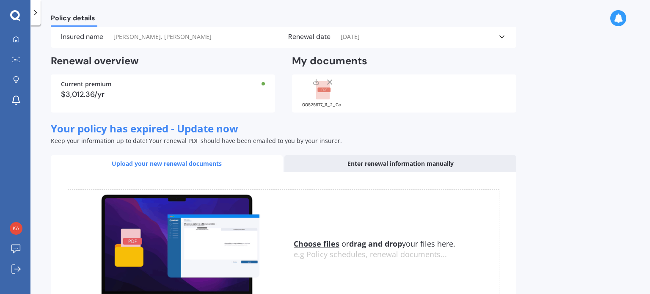
scroll to position [30, 0]
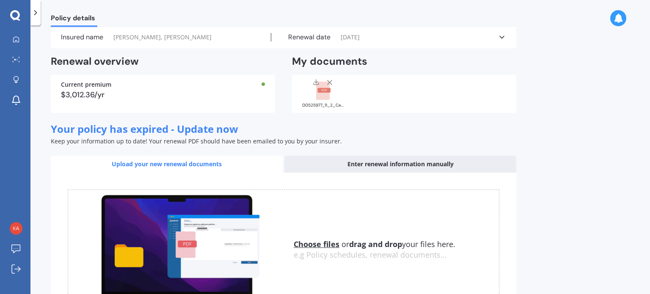
click at [309, 241] on u "Choose files" at bounding box center [317, 244] width 46 height 10
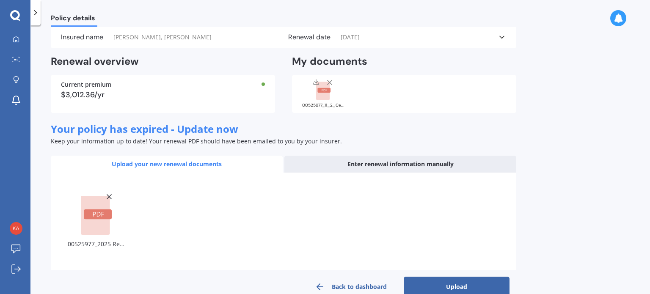
scroll to position [48, 0]
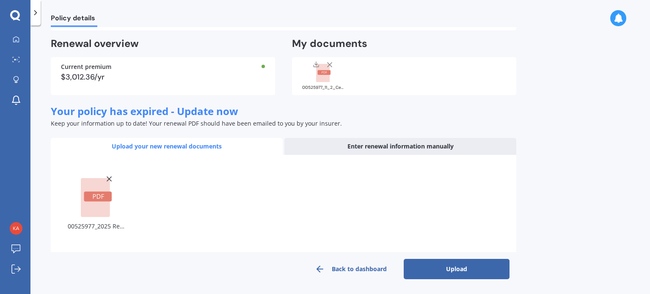
click at [459, 274] on button "Upload" at bounding box center [457, 269] width 106 height 20
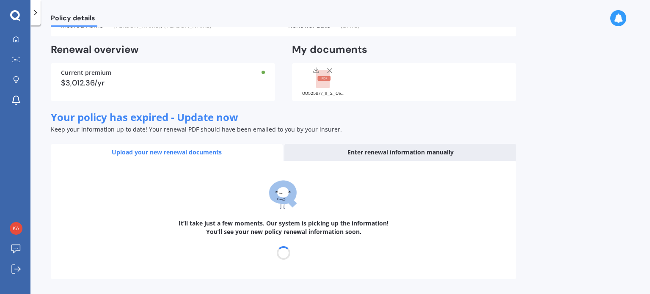
scroll to position [33, 0]
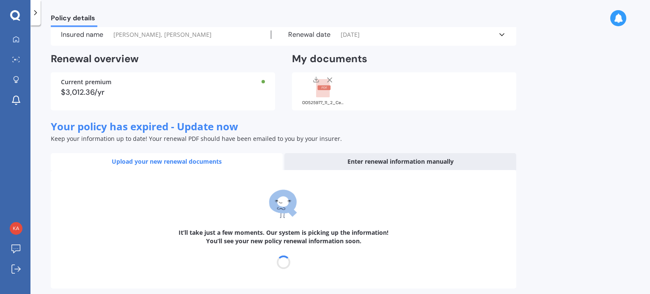
select select "26"
select select "02"
select select "2026"
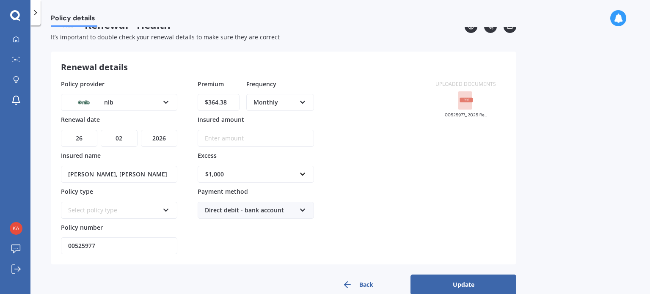
scroll to position [0, 0]
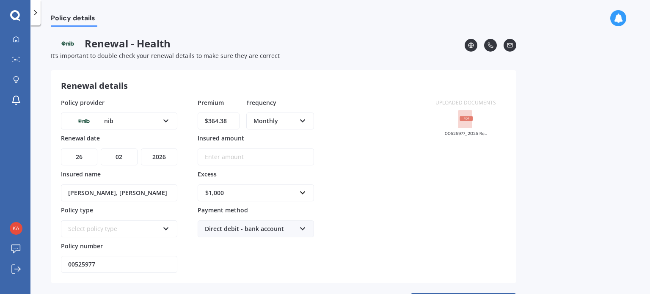
click at [100, 225] on div "Select policy type" at bounding box center [113, 228] width 91 height 9
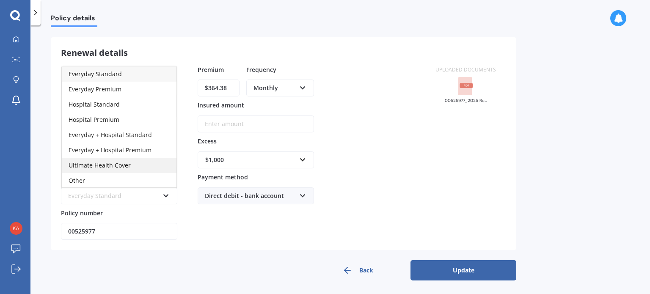
click at [98, 165] on span "Ultimate Health Cover" at bounding box center [100, 165] width 62 height 8
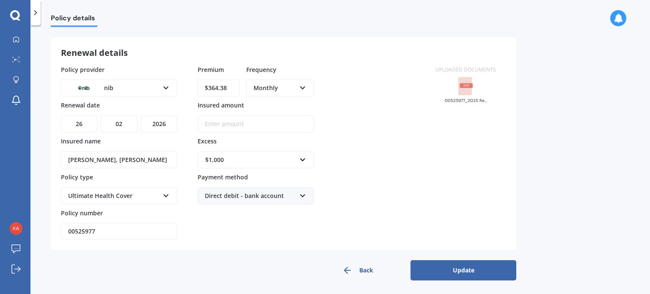
click at [451, 265] on button "Update" at bounding box center [464, 270] width 106 height 20
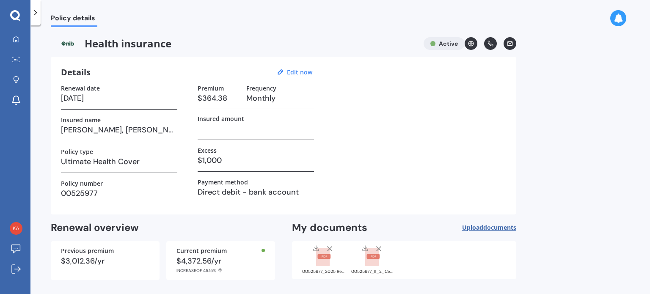
scroll to position [31, 0]
